Goal: Information Seeking & Learning: Stay updated

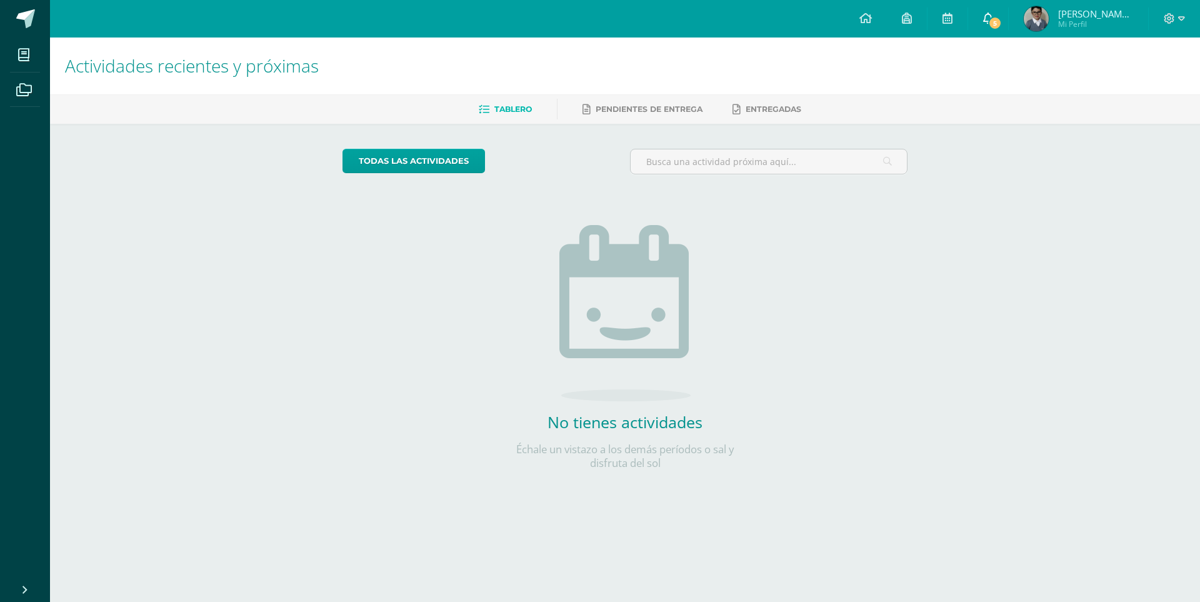
click at [996, 12] on link "5" at bounding box center [988, 19] width 40 height 38
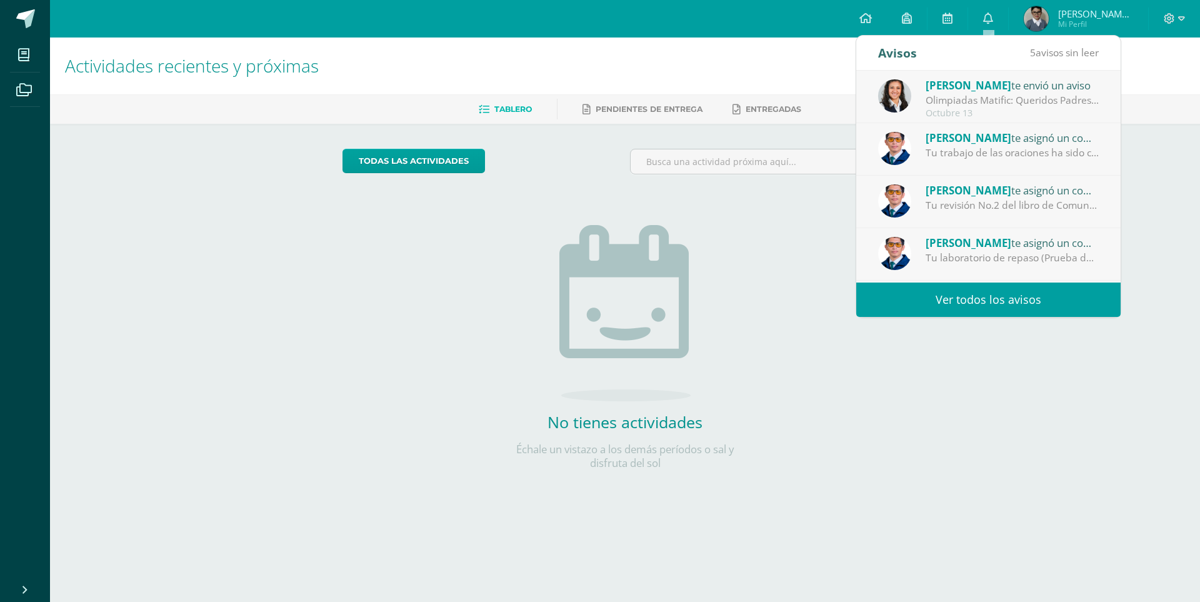
click at [1010, 106] on div at bounding box center [1013, 100] width 174 height 14
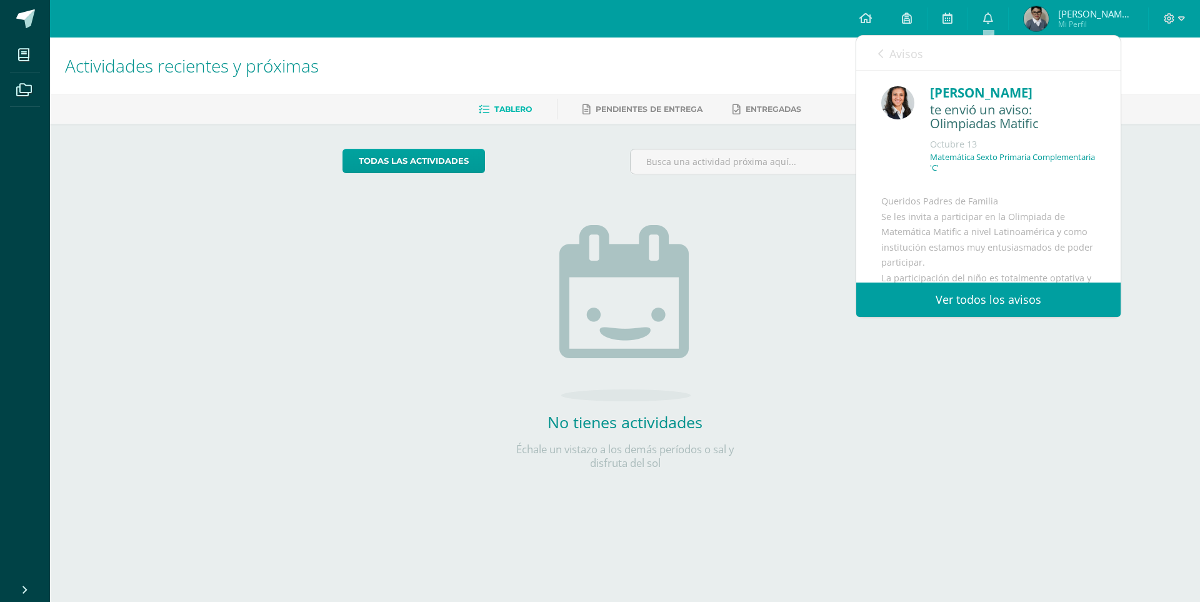
click at [1007, 299] on link "Ver todos los avisos" at bounding box center [988, 300] width 264 height 34
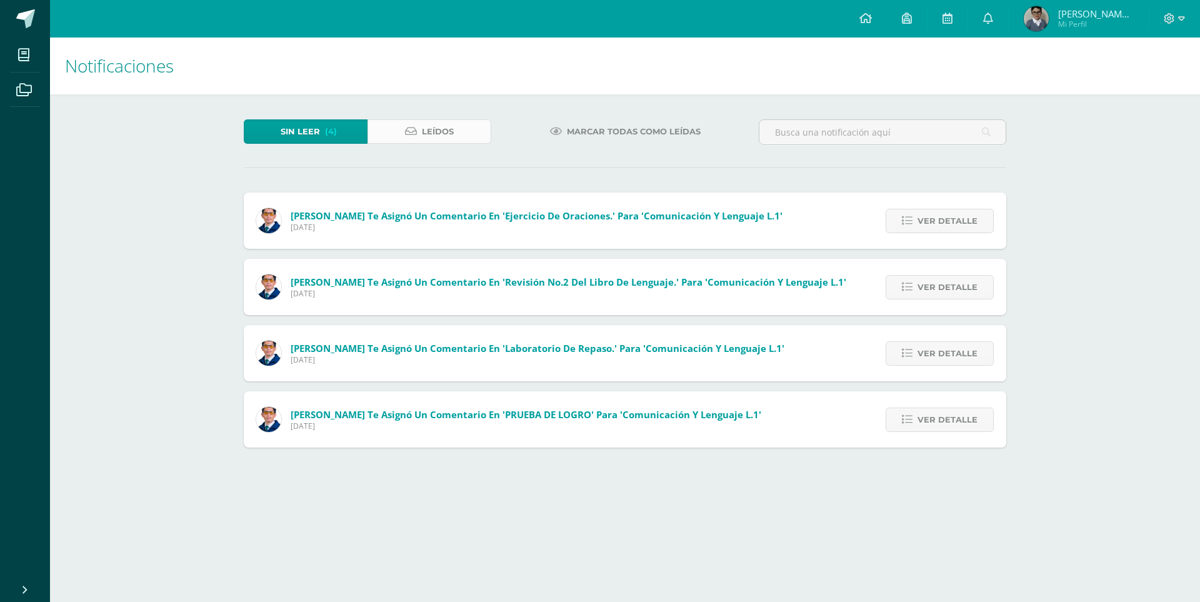
click at [409, 121] on link "Leídos" at bounding box center [430, 131] width 124 height 24
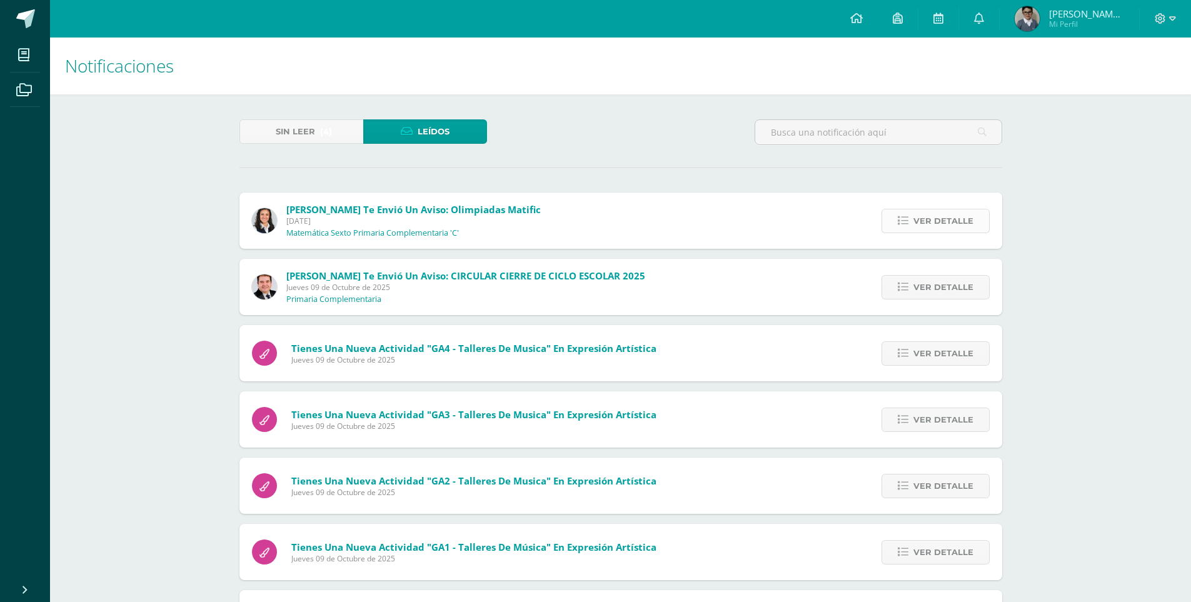
click at [925, 224] on span "Ver detalle" at bounding box center [943, 220] width 60 height 23
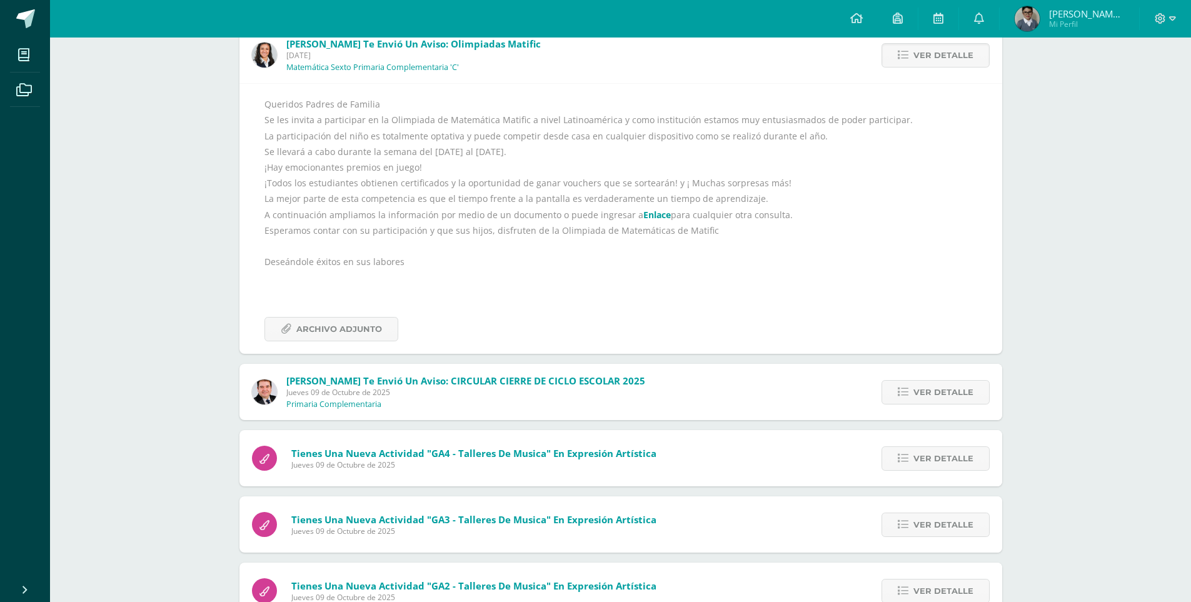
scroll to position [188, 0]
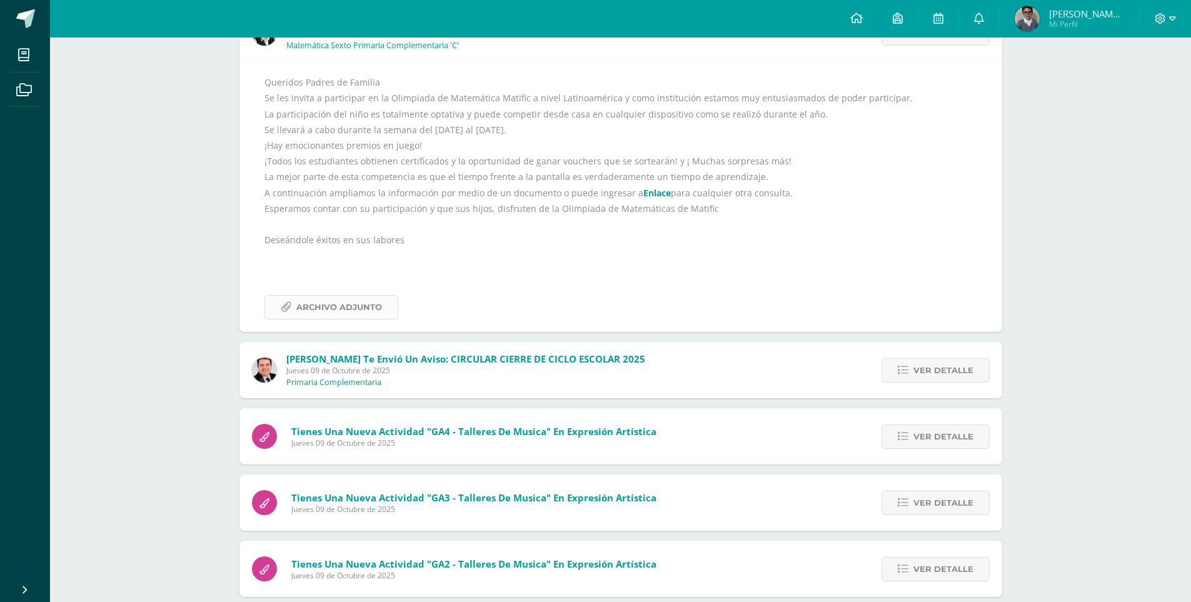
click at [369, 308] on span "Archivo Adjunto" at bounding box center [339, 307] width 86 height 23
